Goal: Transaction & Acquisition: Download file/media

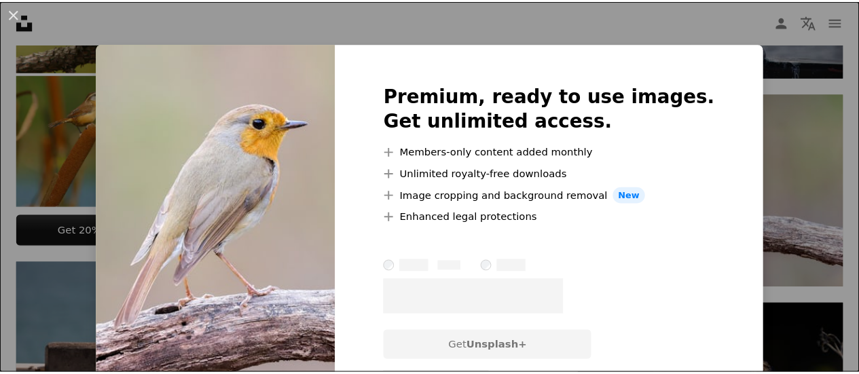
scroll to position [691, 0]
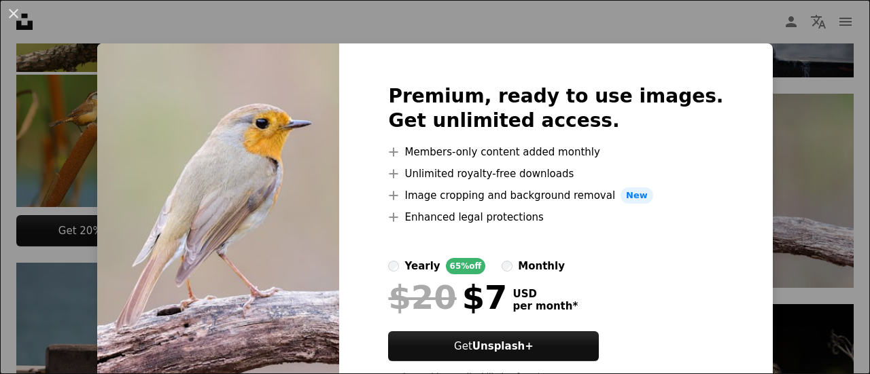
click at [783, 83] on div "An X shape Premium, ready to use images. Get unlimited access. A plus sign Memb…" at bounding box center [435, 187] width 870 height 374
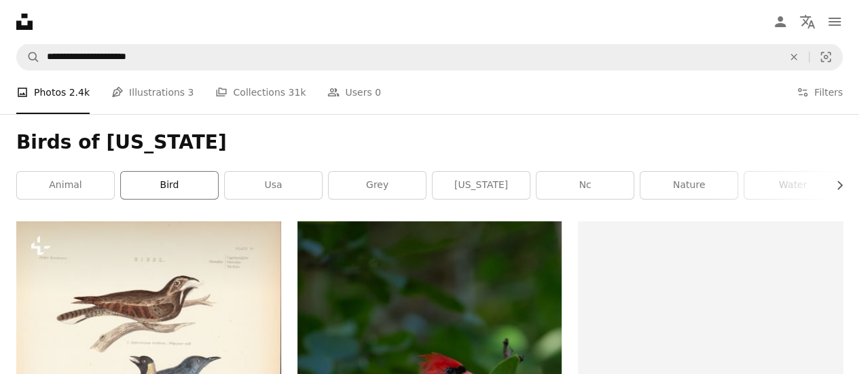
click at [205, 180] on link "bird" at bounding box center [169, 185] width 97 height 27
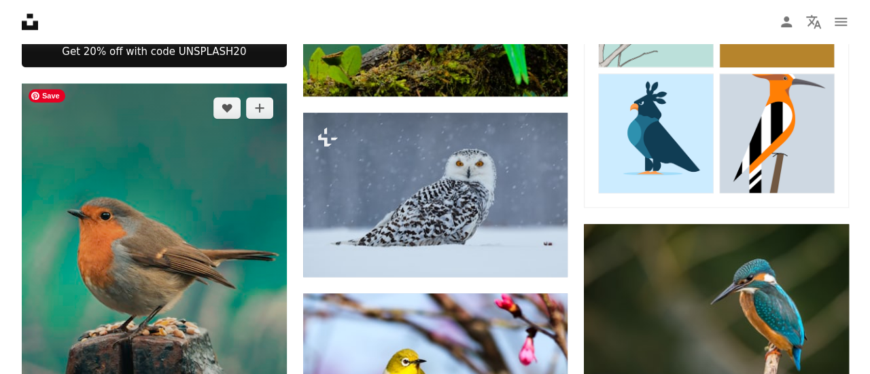
scroll to position [815, 0]
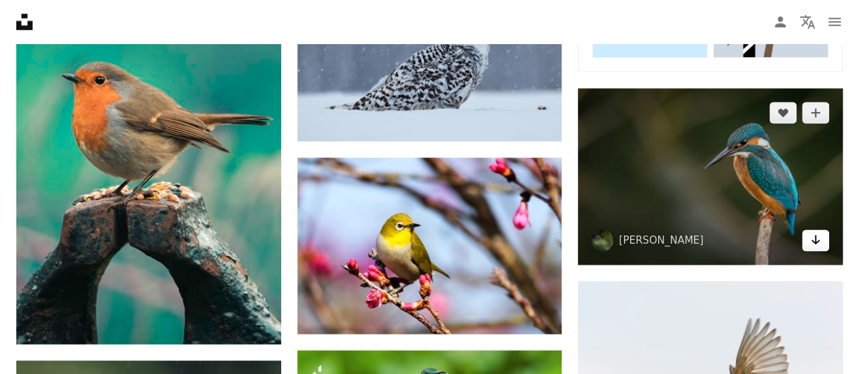
click at [815, 242] on icon "Download" at bounding box center [816, 240] width 9 height 10
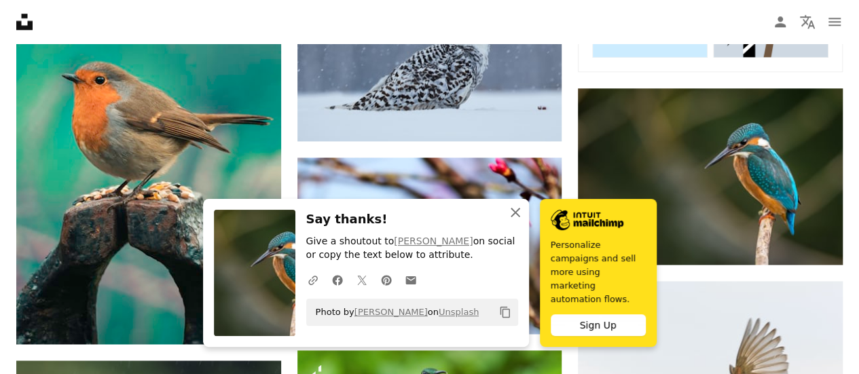
drag, startPoint x: 511, startPoint y: 222, endPoint x: 526, endPoint y: 218, distance: 15.5
click at [511, 221] on icon "An X shape" at bounding box center [515, 212] width 16 height 16
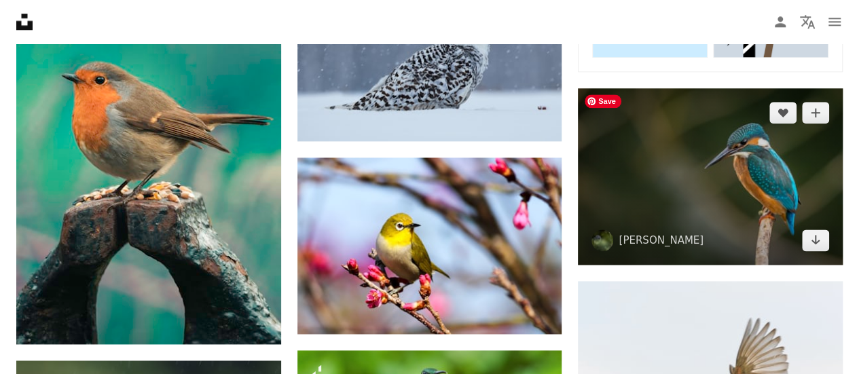
click at [694, 181] on img at bounding box center [710, 176] width 265 height 177
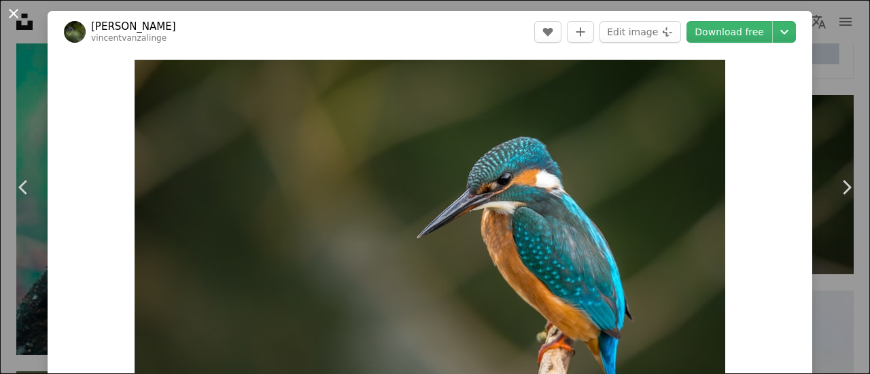
click at [9, 7] on button "An X shape" at bounding box center [13, 13] width 16 height 16
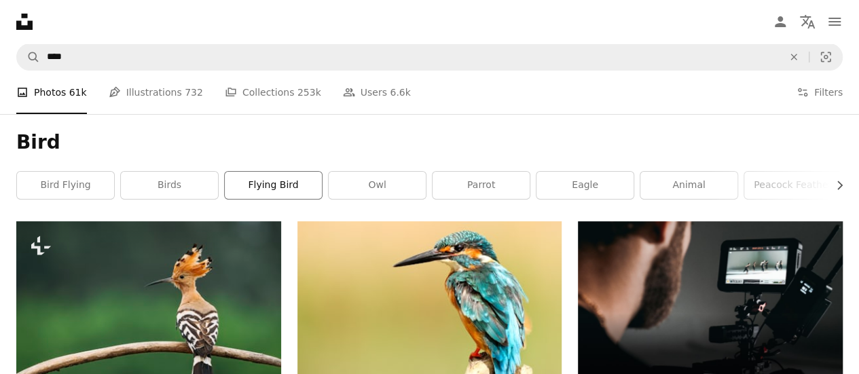
click at [255, 182] on link "flying bird" at bounding box center [273, 185] width 97 height 27
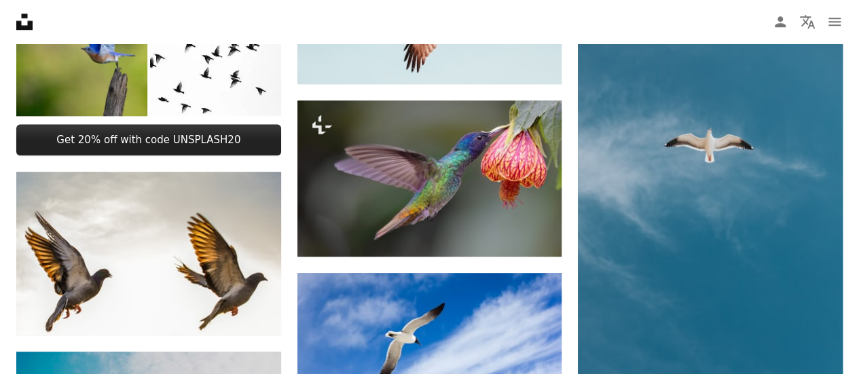
scroll to position [611, 0]
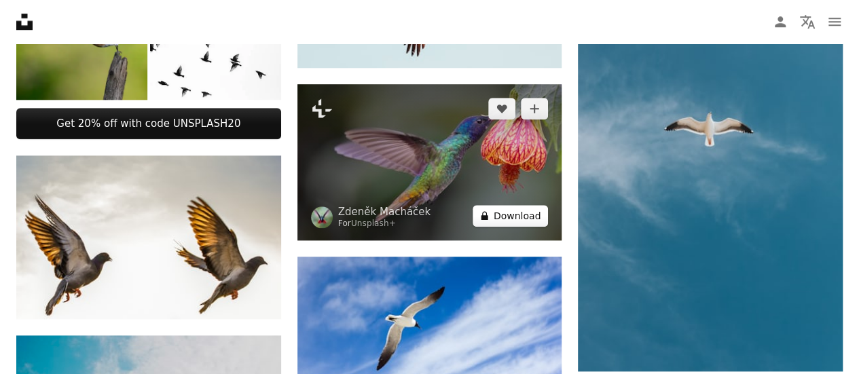
click at [512, 213] on button "A lock Download" at bounding box center [511, 216] width 76 height 22
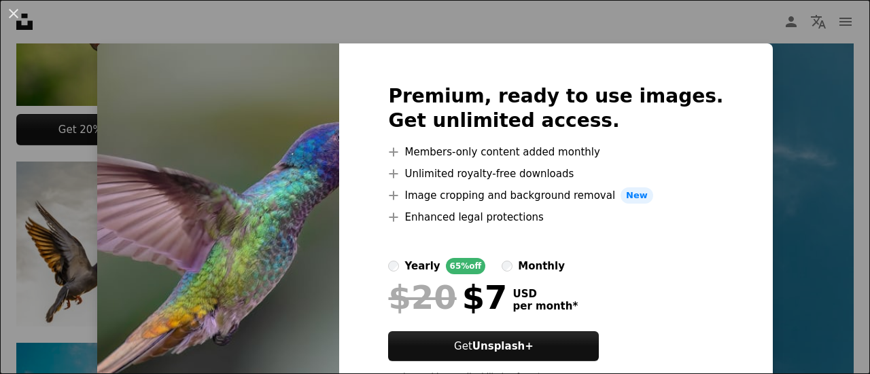
click at [206, 125] on img at bounding box center [218, 238] width 242 height 391
click at [787, 122] on div "An X shape Premium, ready to use images. Get unlimited access. A plus sign Memb…" at bounding box center [435, 187] width 870 height 374
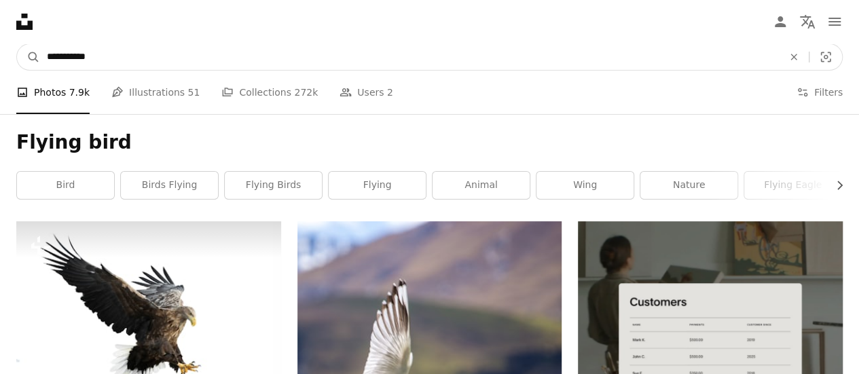
click at [148, 59] on input "**********" at bounding box center [409, 57] width 739 height 26
click at [148, 60] on input "**********" at bounding box center [409, 57] width 739 height 26
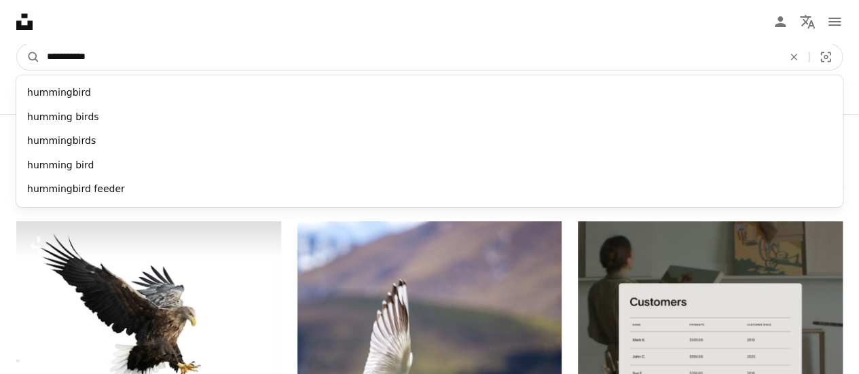
type input "**********"
click at [17, 44] on button "A magnifying glass" at bounding box center [28, 57] width 23 height 26
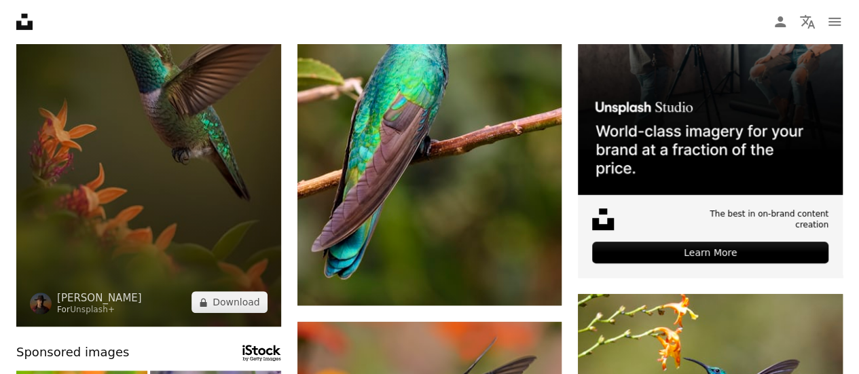
scroll to position [272, 0]
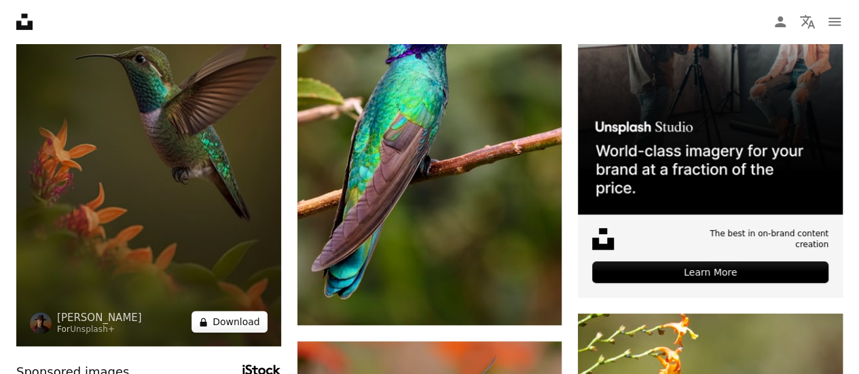
click at [219, 321] on button "A lock Download" at bounding box center [230, 322] width 76 height 22
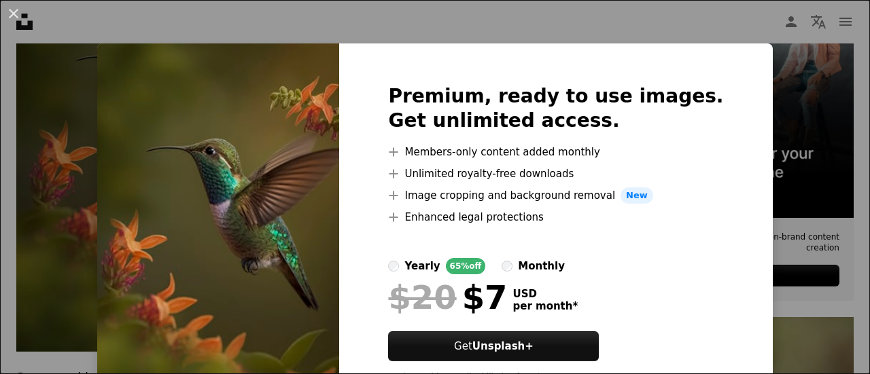
click at [85, 105] on div "An X shape Premium, ready to use images. Get unlimited access. A plus sign Memb…" at bounding box center [435, 187] width 870 height 374
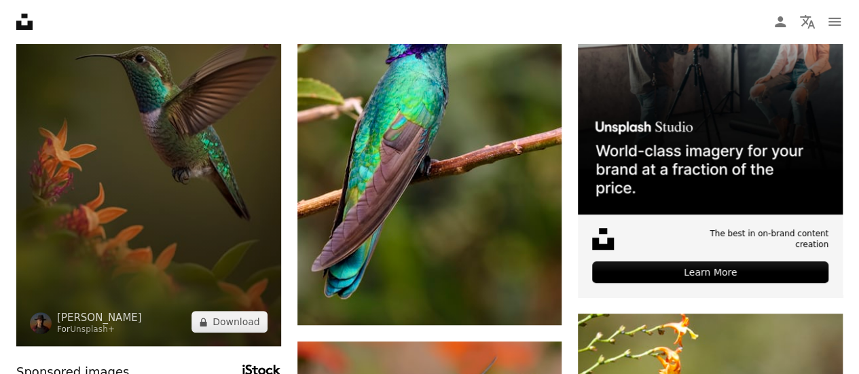
scroll to position [204, 0]
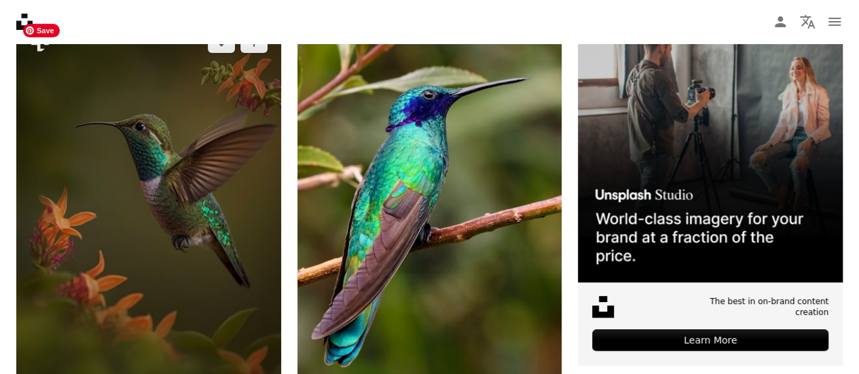
click at [20, 47] on img at bounding box center [148, 216] width 265 height 397
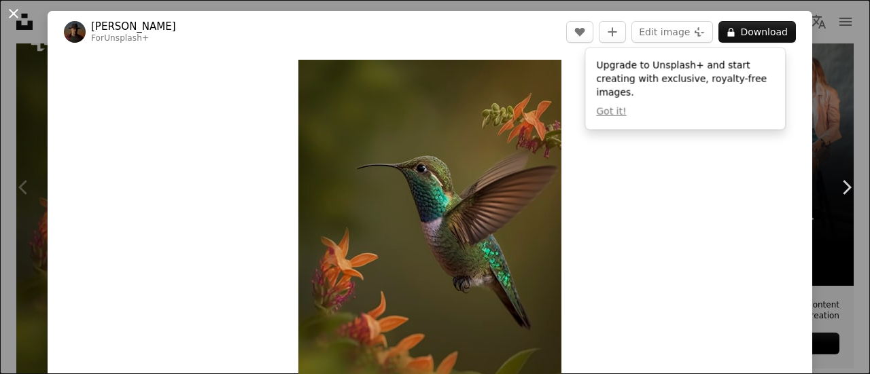
click at [12, 14] on button "An X shape" at bounding box center [13, 13] width 16 height 16
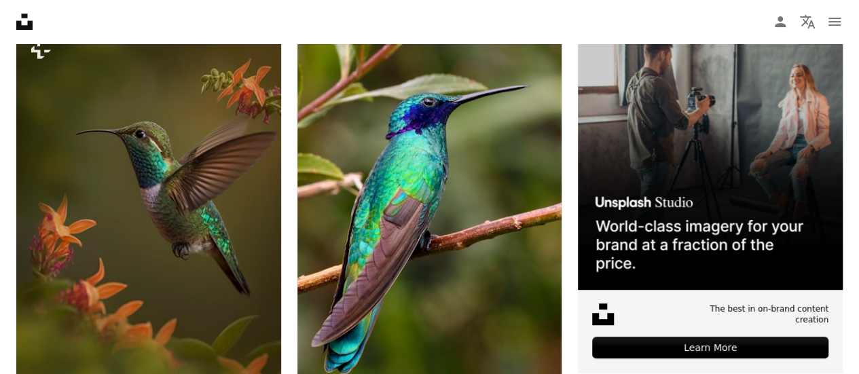
scroll to position [204, 0]
